Goal: Check status: Check status

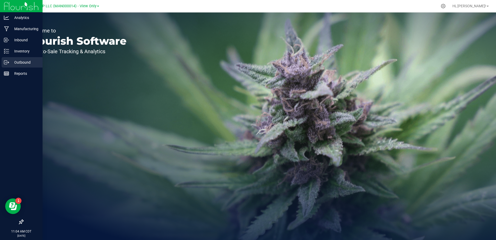
click at [24, 65] on p "Outbound" at bounding box center [24, 62] width 31 height 6
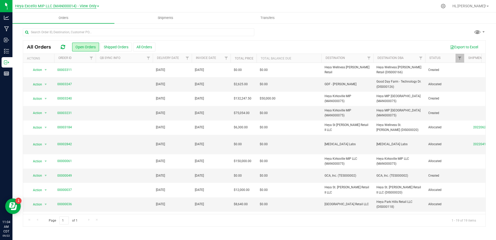
click at [93, 7] on span "Heya Excello MIP LLC (MAN000014) - View Only" at bounding box center [55, 6] width 81 height 5
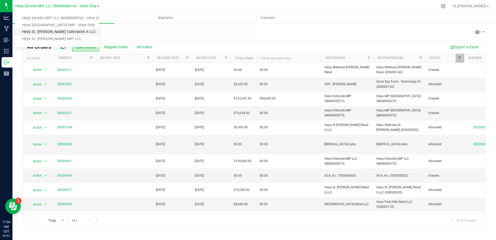
click at [76, 30] on link "Heya St. [PERSON_NAME] Cultivation II LLC" at bounding box center [57, 32] width 84 height 7
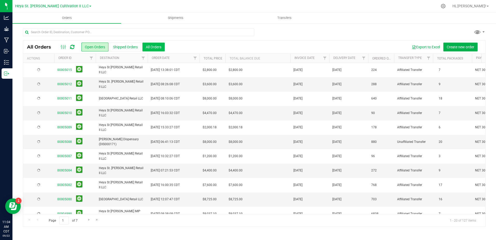
click at [155, 47] on button "All Orders" at bounding box center [153, 47] width 22 height 9
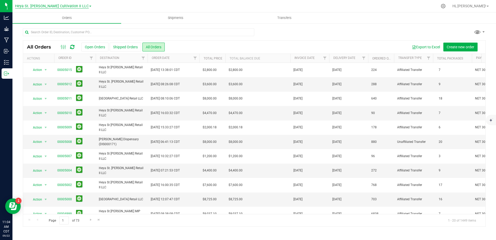
click at [77, 5] on span "Heya St. [PERSON_NAME] Cultivation II LLC" at bounding box center [52, 6] width 74 height 5
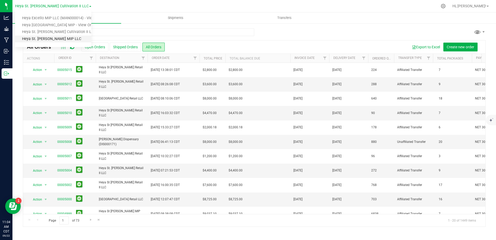
click at [66, 38] on link "Heya St. [PERSON_NAME] MIP LLC" at bounding box center [53, 39] width 76 height 7
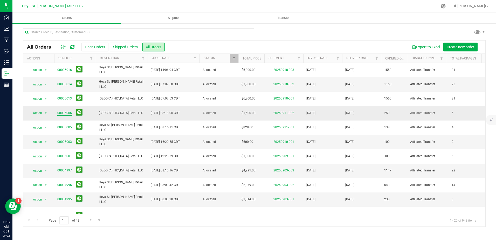
click at [65, 111] on link "00005006" at bounding box center [64, 113] width 15 height 5
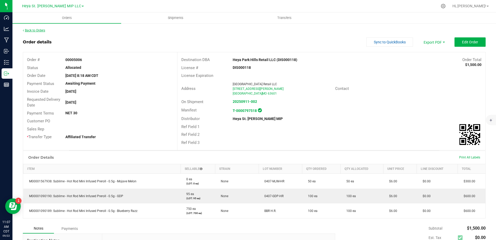
click at [28, 30] on link "Back to Orders" at bounding box center [34, 31] width 22 height 4
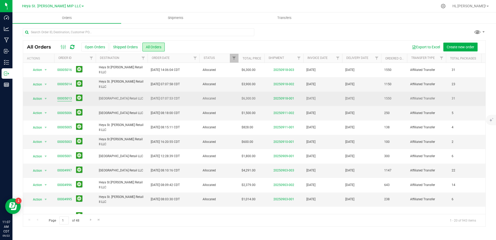
click at [66, 99] on link "00005013" at bounding box center [64, 98] width 15 height 5
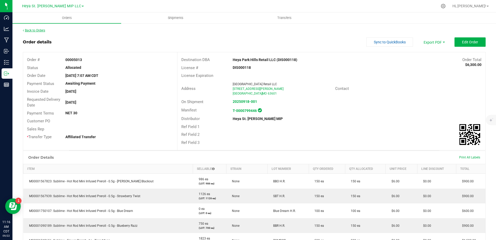
click at [39, 31] on link "Back to Orders" at bounding box center [34, 31] width 22 height 4
